Goal: Task Accomplishment & Management: Use online tool/utility

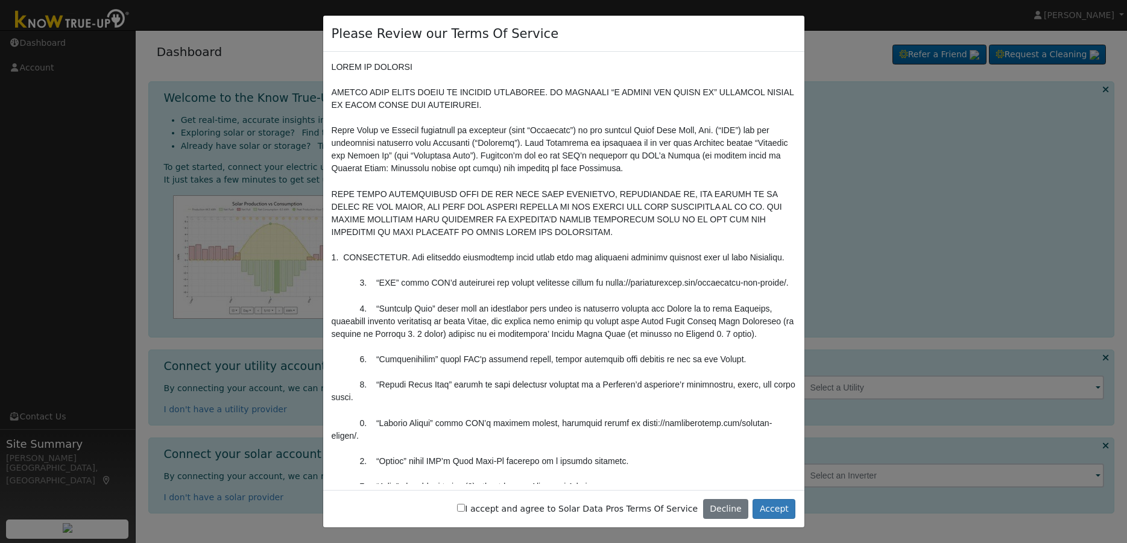
click at [465, 507] on input "I accept and agree to Solar Data Pros Terms Of Service" at bounding box center [461, 508] width 8 height 8
checkbox input "true"
click at [781, 507] on button "Accept" at bounding box center [773, 509] width 43 height 20
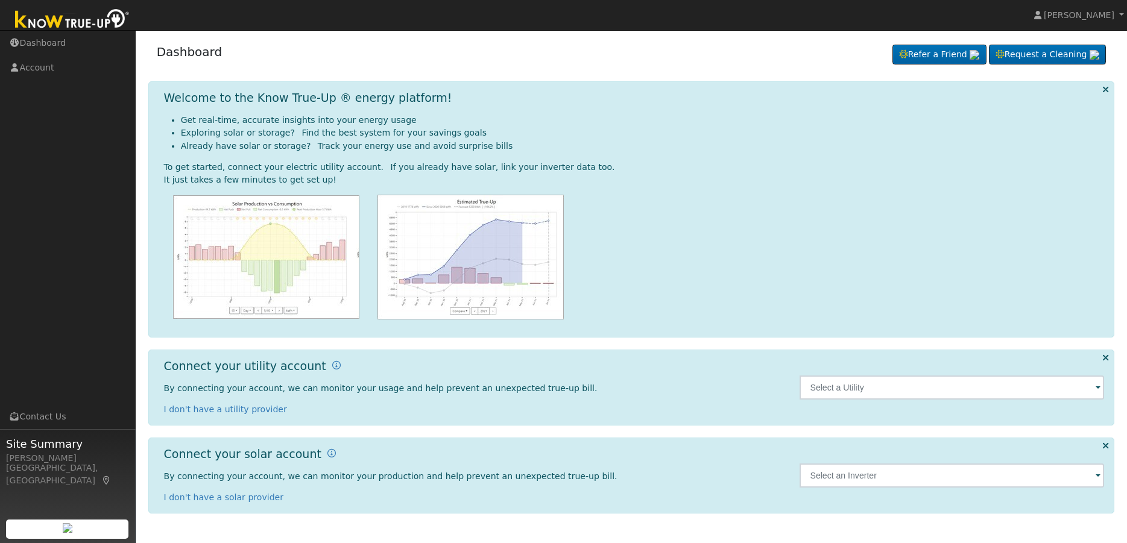
click at [1097, 389] on span at bounding box center [1098, 389] width 5 height 14
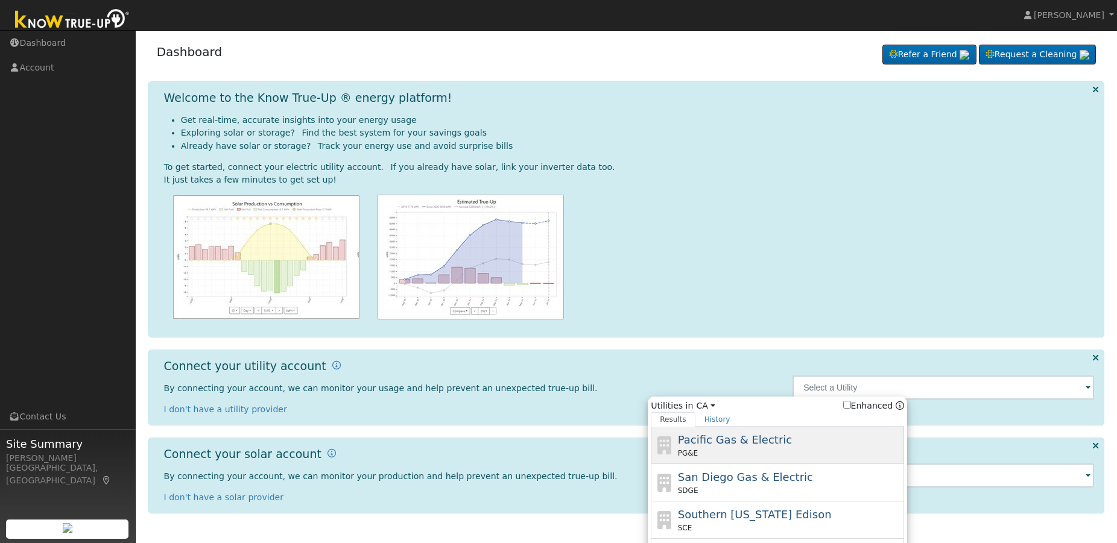
click at [732, 440] on span "Pacific Gas & Electric" at bounding box center [735, 440] width 114 height 13
type input "PG&E"
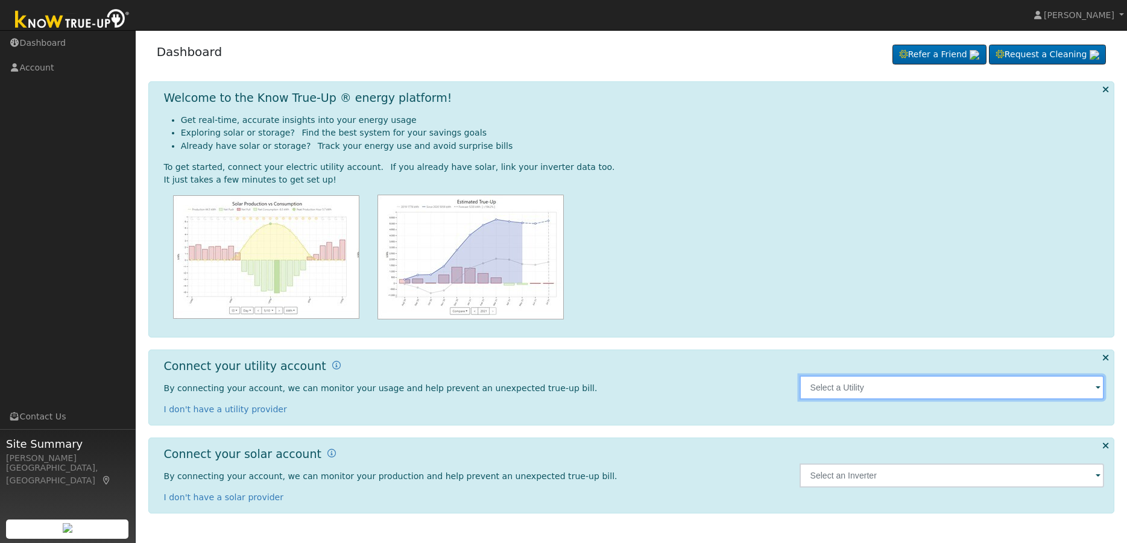
click at [1080, 389] on input "text" at bounding box center [951, 388] width 305 height 24
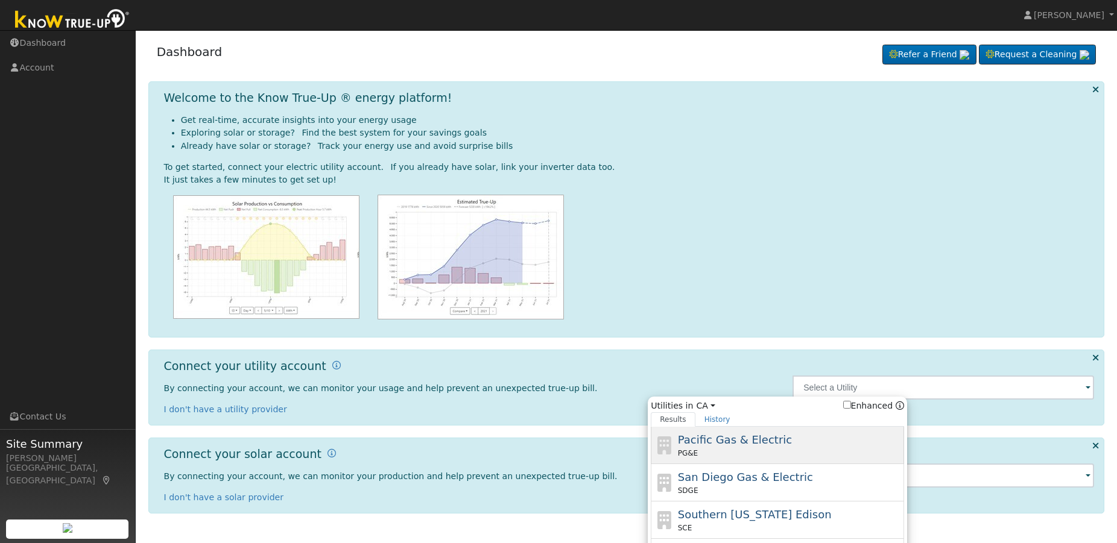
click at [695, 444] on span "Pacific Gas & Electric" at bounding box center [735, 440] width 114 height 13
type input "PG&E"
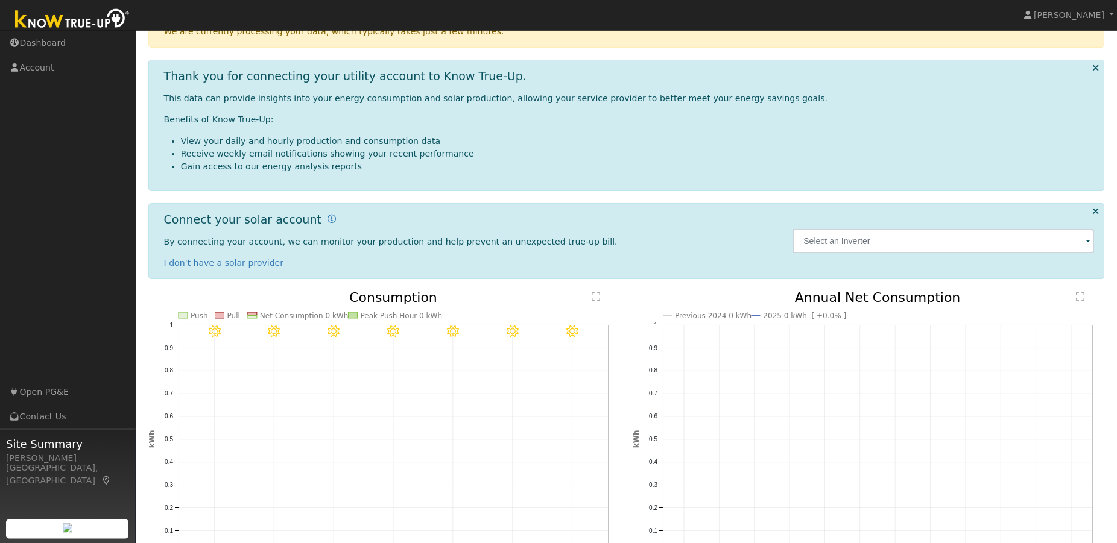
scroll to position [184, 0]
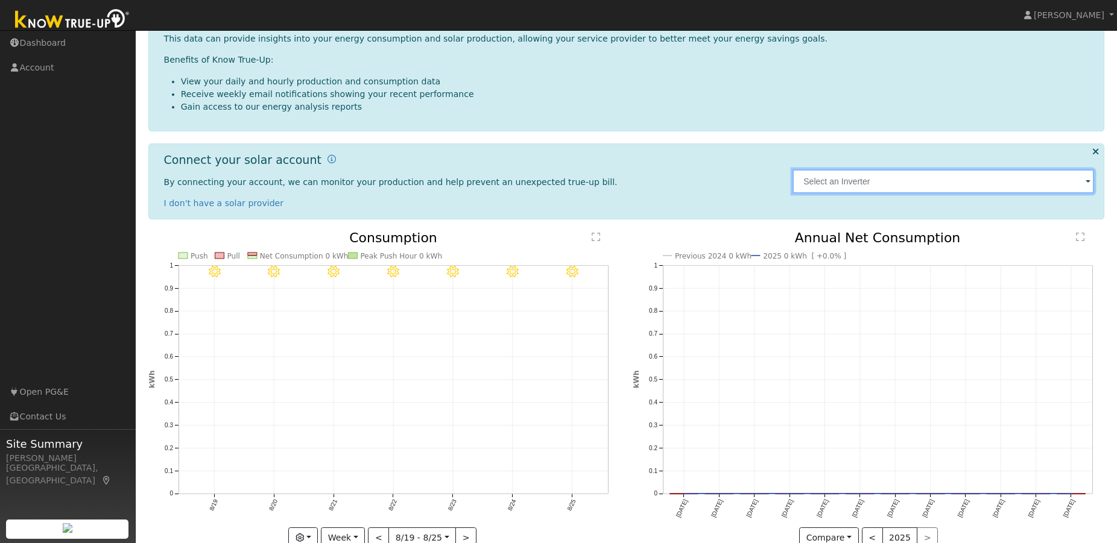
click at [1083, 183] on input "text" at bounding box center [942, 181] width 301 height 24
